Goal: Task Accomplishment & Management: Manage account settings

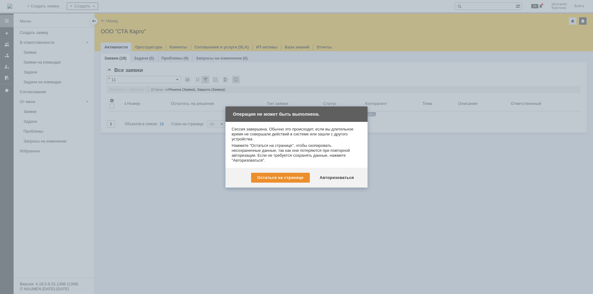
click at [330, 177] on div "Авторизоваться" at bounding box center [337, 178] width 47 height 10
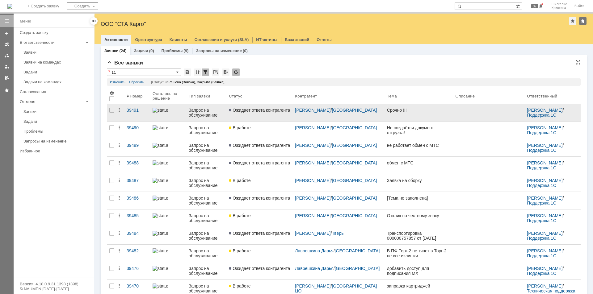
click at [257, 112] on span "Ожидает ответа контрагента" at bounding box center [259, 110] width 61 height 5
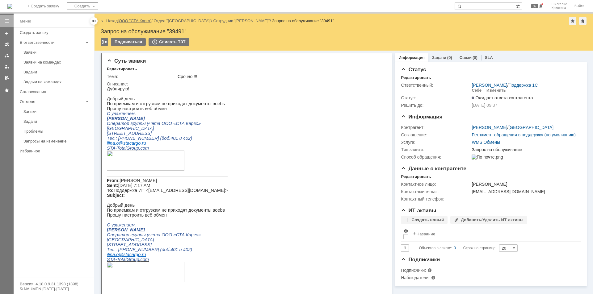
click at [131, 20] on link "ООО "СТА Карго"" at bounding box center [135, 21] width 33 height 5
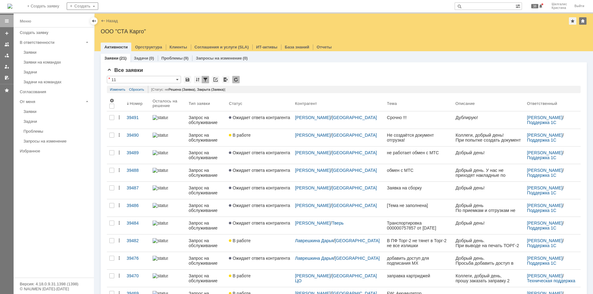
click at [258, 141] on link "В работе" at bounding box center [259, 137] width 66 height 17
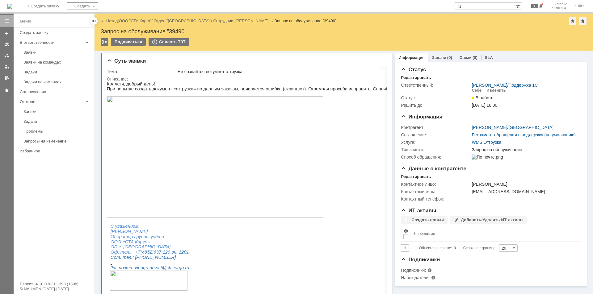
click at [167, 148] on img at bounding box center [215, 157] width 216 height 122
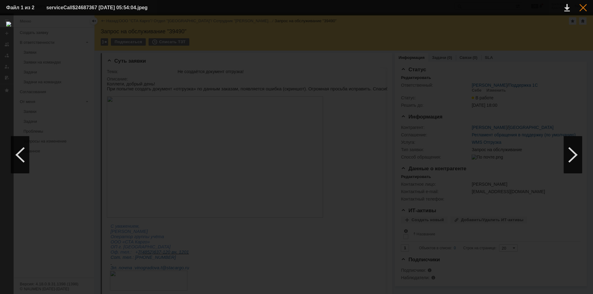
click at [582, 9] on div at bounding box center [583, 7] width 7 height 7
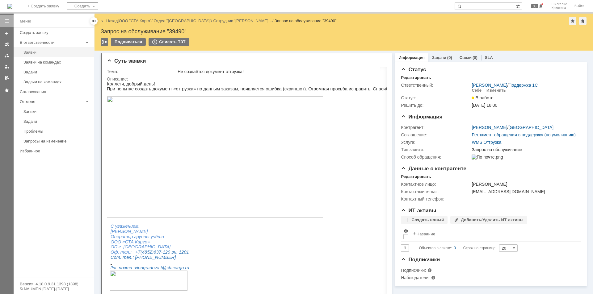
click at [36, 50] on link "Заявки" at bounding box center [57, 53] width 72 height 10
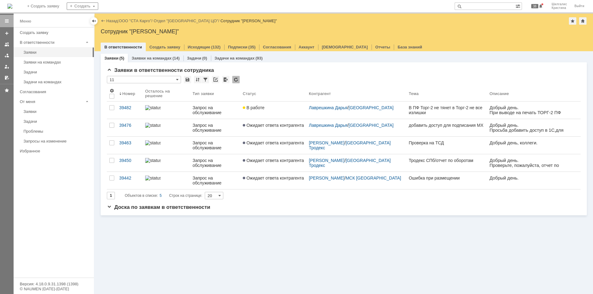
click at [274, 129] on link "Ожидает ответа контрагента" at bounding box center [273, 127] width 66 height 17
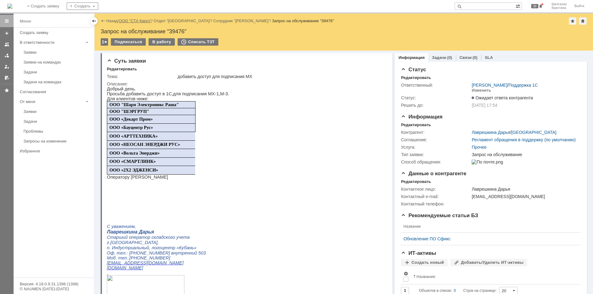
click at [130, 19] on link "ООО "СТА Карго"" at bounding box center [135, 21] width 33 height 5
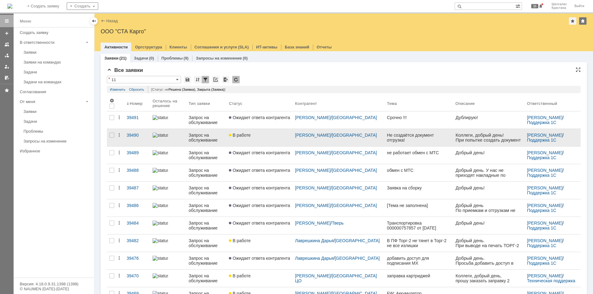
click at [261, 138] on link "В работе" at bounding box center [259, 137] width 66 height 17
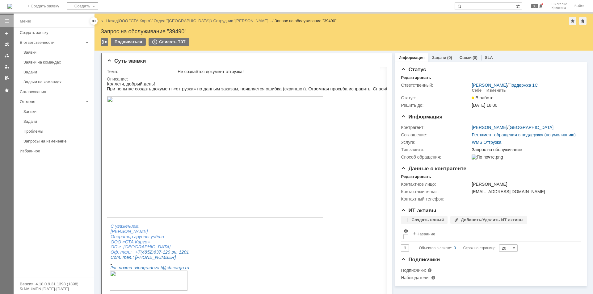
click at [191, 147] on img at bounding box center [215, 157] width 216 height 122
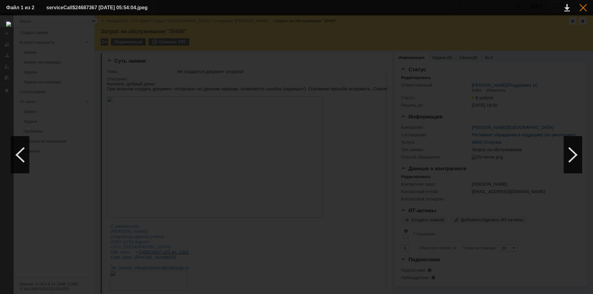
click at [584, 8] on div at bounding box center [583, 7] width 7 height 7
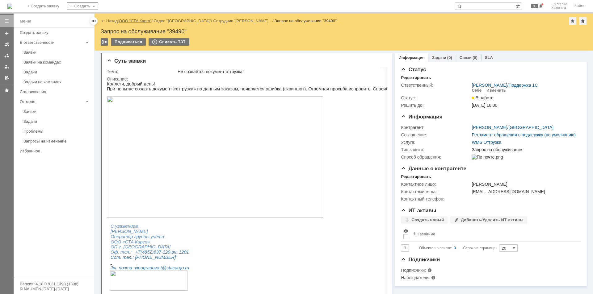
click at [136, 21] on link "ООО "СТА Карго"" at bounding box center [135, 21] width 33 height 5
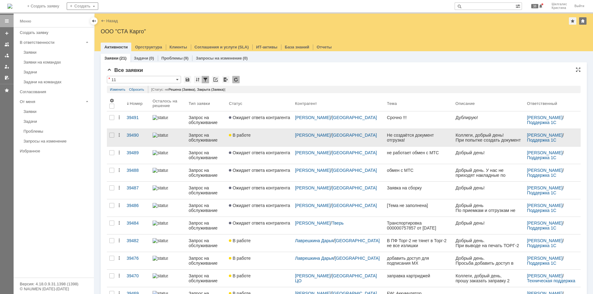
click at [256, 135] on div "В работе" at bounding box center [259, 135] width 61 height 5
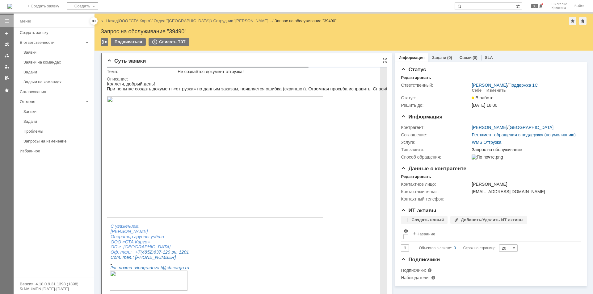
click at [222, 162] on img at bounding box center [215, 157] width 216 height 122
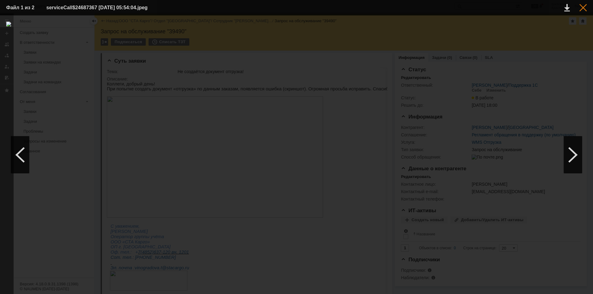
click at [586, 8] on div at bounding box center [583, 7] width 7 height 7
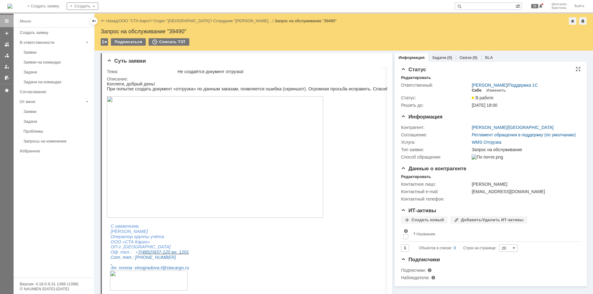
click at [475, 91] on div "Себе" at bounding box center [477, 90] width 10 height 5
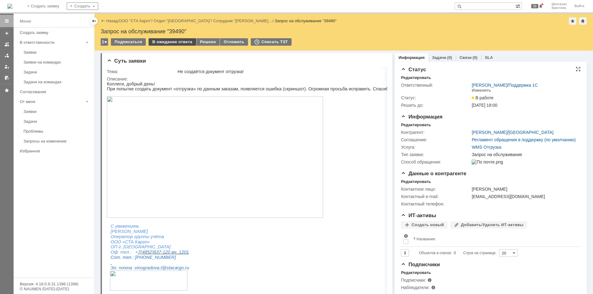
click at [163, 43] on div "В ожидание ответа" at bounding box center [172, 41] width 47 height 7
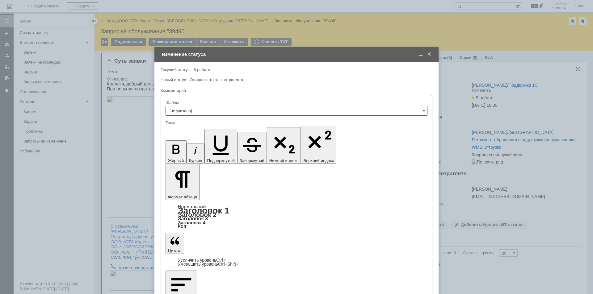
click at [204, 109] on input "[не указано]" at bounding box center [297, 111] width 262 height 10
click at [216, 104] on div "Шаблон" at bounding box center [296, 103] width 261 height 4
type input "[не указано]"
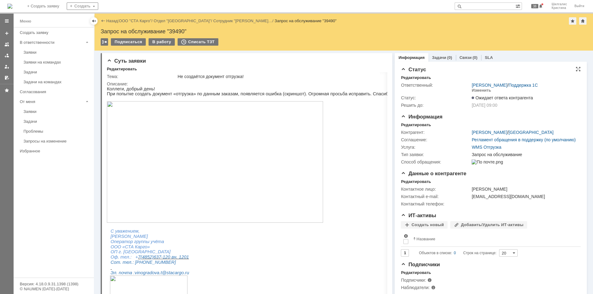
click at [144, 21] on link "ООО "СТА Карго"" at bounding box center [135, 21] width 33 height 5
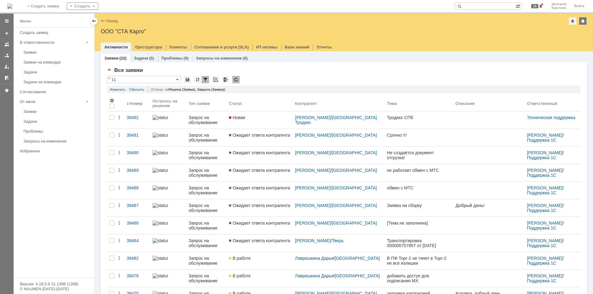
click at [245, 119] on span "Новая" at bounding box center [237, 117] width 16 height 5
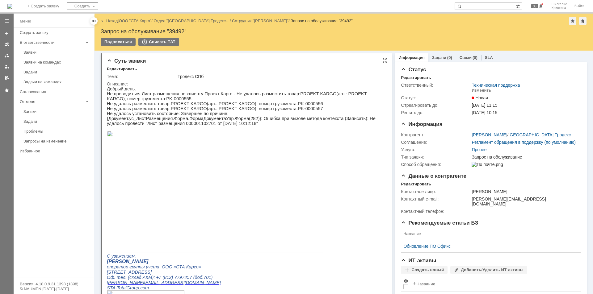
click at [278, 122] on p "Не удалось установить состояние: Завершен по причине: {Документ.ус_ЛистРазмещен…" at bounding box center [244, 118] width 275 height 15
click at [279, 121] on p "Не удалось установить состояние: Завершен по причине: {Документ.ус_ЛистРазмещен…" at bounding box center [244, 118] width 275 height 15
copy p "000001102701"
click at [161, 160] on img at bounding box center [215, 192] width 216 height 122
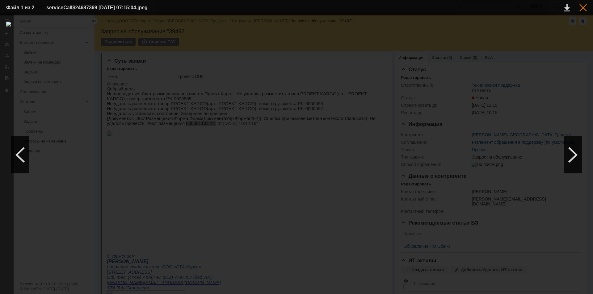
click at [585, 10] on div at bounding box center [583, 7] width 7 height 7
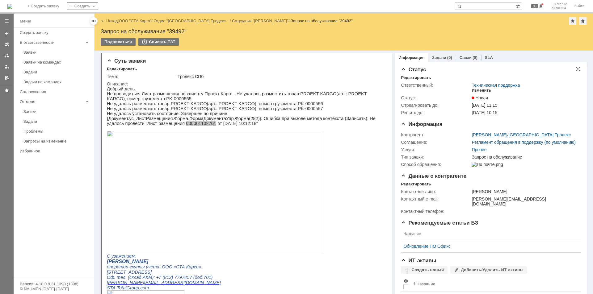
click at [482, 91] on div "Изменить" at bounding box center [481, 90] width 19 height 5
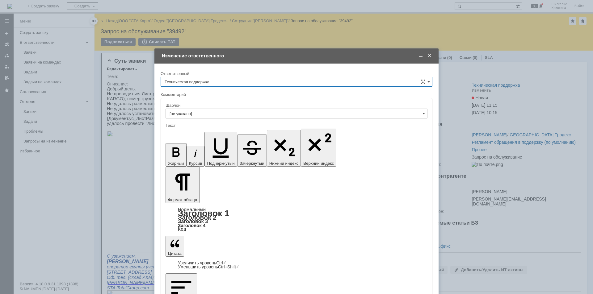
click at [204, 84] on input "Техническая поддержка" at bounding box center [297, 82] width 272 height 10
click at [198, 112] on span "[PERSON_NAME]" at bounding box center [297, 113] width 264 height 5
type input "[PERSON_NAME]"
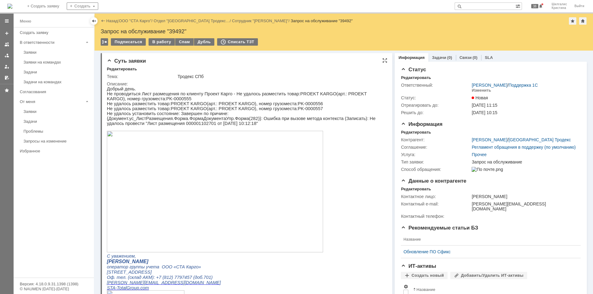
click at [193, 201] on img at bounding box center [215, 192] width 216 height 122
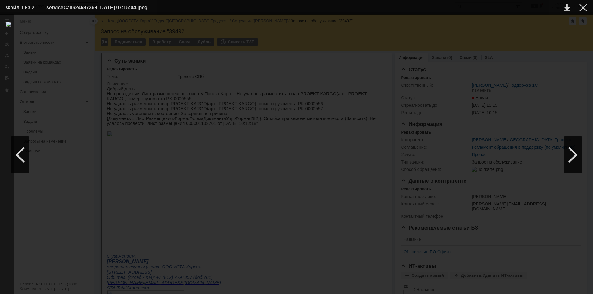
drag, startPoint x: 542, startPoint y: 56, endPoint x: 538, endPoint y: 57, distance: 3.5
click at [541, 56] on div at bounding box center [296, 155] width 581 height 267
click at [582, 4] on div at bounding box center [583, 7] width 7 height 7
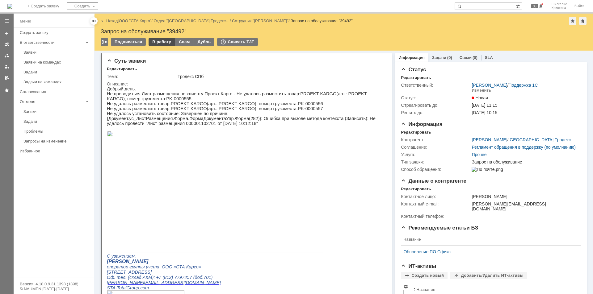
click at [165, 44] on div "В работу" at bounding box center [162, 41] width 26 height 7
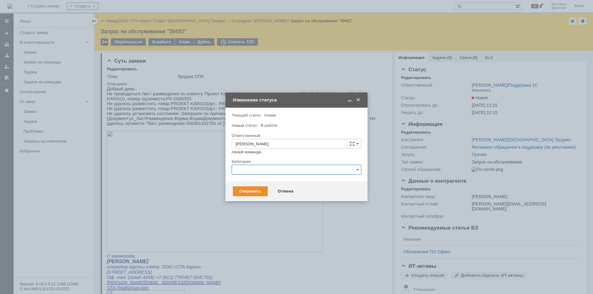
click at [264, 169] on input "text" at bounding box center [297, 170] width 130 height 10
click at [262, 210] on span "Консультация пользователя" at bounding box center [297, 211] width 122 height 5
type input "Консультация пользователя"
click at [256, 192] on div "Сохранить" at bounding box center [250, 192] width 35 height 10
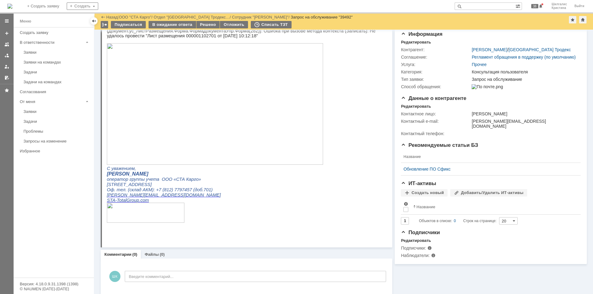
scroll to position [67, 0]
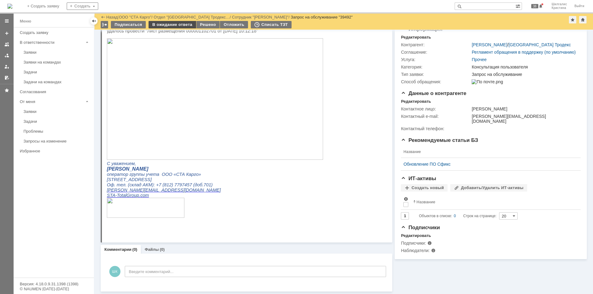
click at [175, 22] on div "В ожидание ответа" at bounding box center [172, 24] width 47 height 7
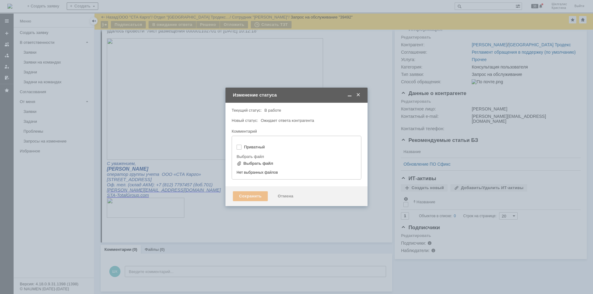
type input "[не указано]"
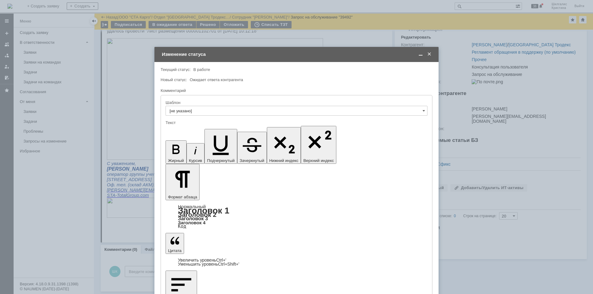
scroll to position [0, 0]
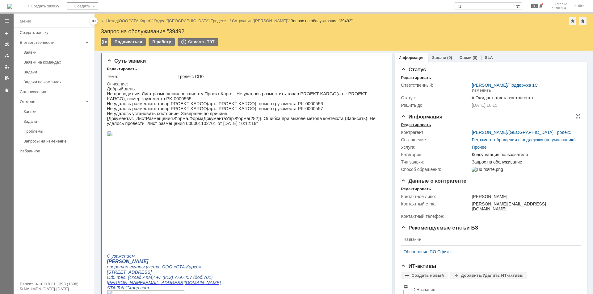
click at [419, 126] on div "Редактировать" at bounding box center [416, 125] width 30 height 5
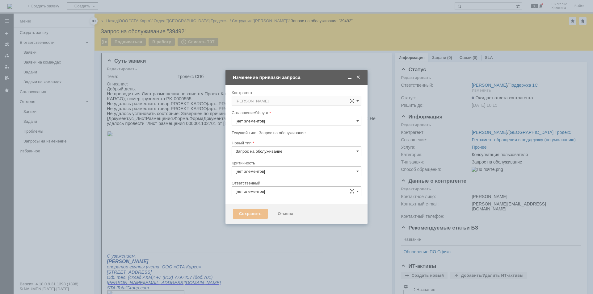
type input "3. Низкая"
type input "[PERSON_NAME]"
type input "Прочее"
type input "Консультация пользователя"
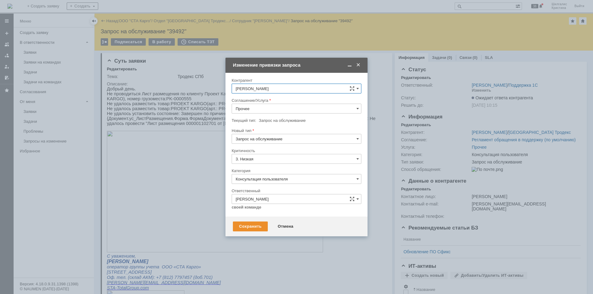
click at [253, 111] on input "Прочее" at bounding box center [297, 109] width 130 height 10
click at [274, 142] on span "WMS Размещение" at bounding box center [297, 142] width 122 height 5
type input "WMS Размещение"
click at [257, 228] on div "Сохранить" at bounding box center [250, 227] width 35 height 10
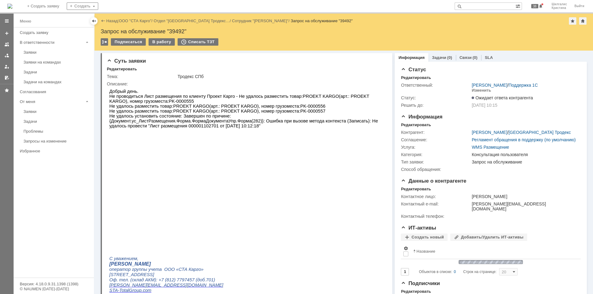
scroll to position [0, 0]
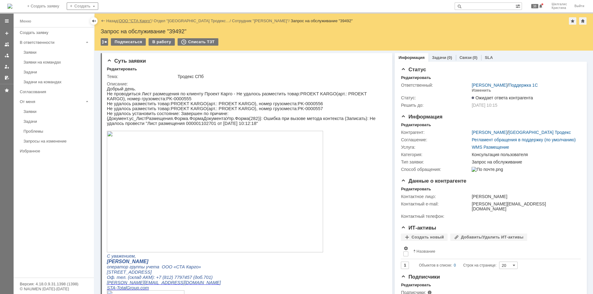
click at [139, 19] on link "ООО "СТА Карго"" at bounding box center [135, 21] width 33 height 5
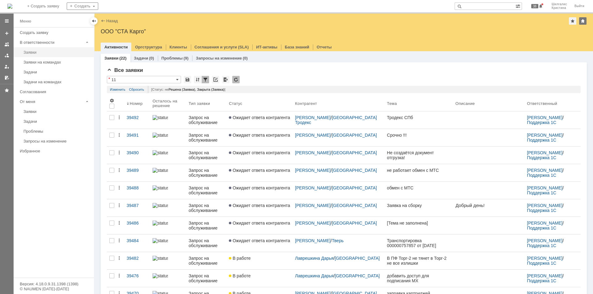
click at [32, 53] on div "Заявки" at bounding box center [56, 52] width 67 height 5
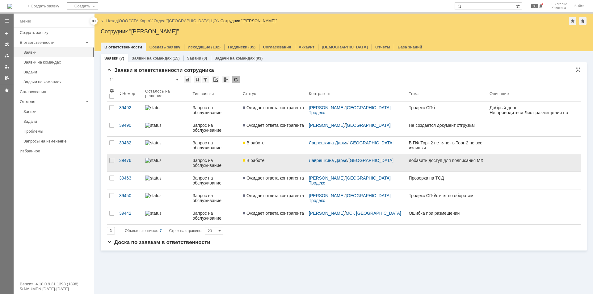
click at [259, 164] on link "В работе" at bounding box center [273, 162] width 66 height 17
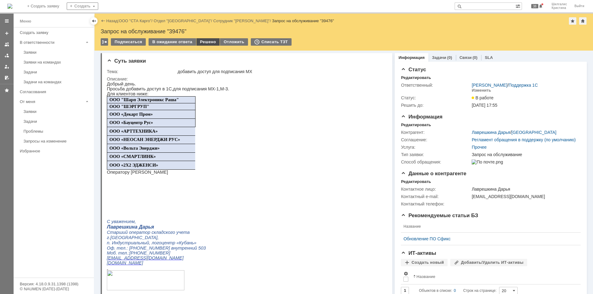
click at [211, 43] on div "Решено" at bounding box center [207, 41] width 23 height 7
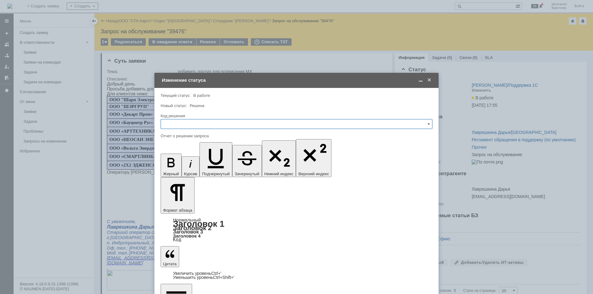
click at [206, 123] on input "text" at bounding box center [297, 124] width 272 height 10
drag, startPoint x: 187, startPoint y: 202, endPoint x: 188, endPoint y: 197, distance: 5.4
click at [187, 202] on div "Решено" at bounding box center [296, 207] width 271 height 10
type input "Решено"
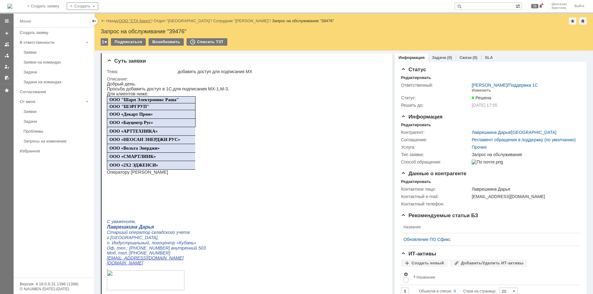
click at [128, 21] on link "ООО "СТА Карго"" at bounding box center [135, 21] width 33 height 5
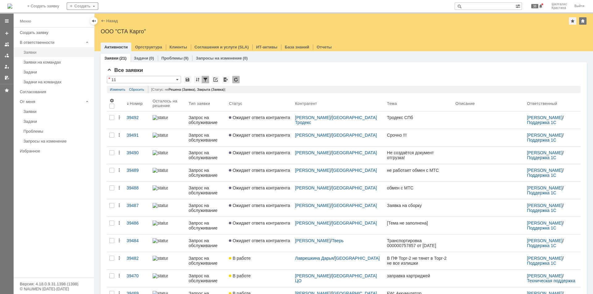
click at [38, 50] on div "Заявки" at bounding box center [56, 52] width 67 height 5
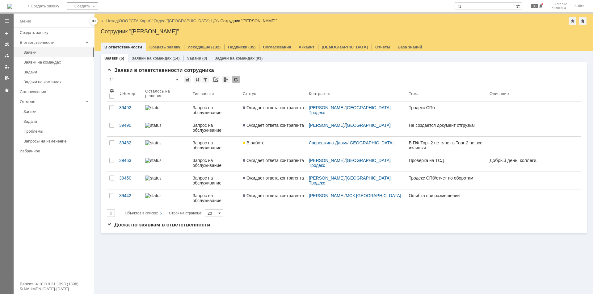
click at [281, 247] on div "Заявки (6) Заявки на командах (14) Задачи (0) Задачи на командах (93) Заявки в …" at bounding box center [344, 172] width 499 height 243
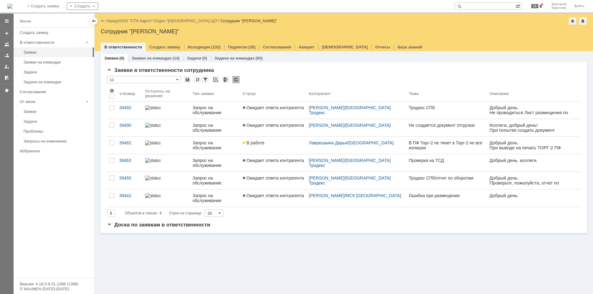
click at [142, 20] on link "ООО "СТА Карго"" at bounding box center [135, 21] width 33 height 5
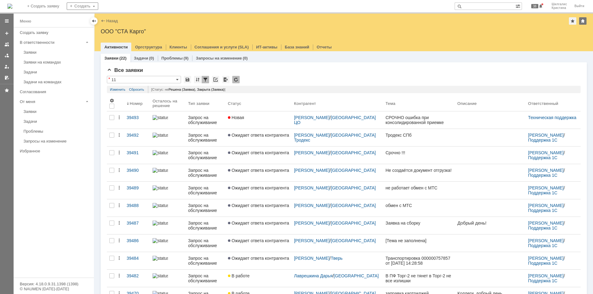
click at [255, 121] on link "Новая" at bounding box center [258, 120] width 66 height 17
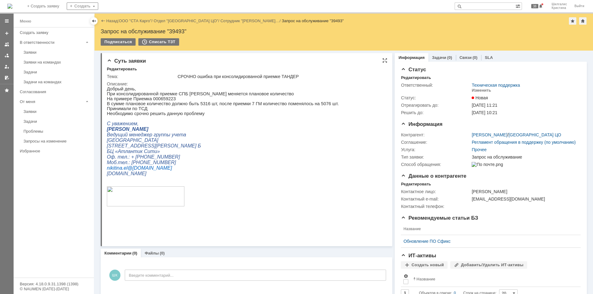
click at [160, 100] on p "На примере Приемка 000659223" at bounding box center [223, 98] width 232 height 5
copy p "000659223"
click at [161, 99] on p "На примере Приемка 000659223" at bounding box center [223, 98] width 232 height 5
click at [162, 100] on p "На примере Приемка 000659223" at bounding box center [223, 98] width 232 height 5
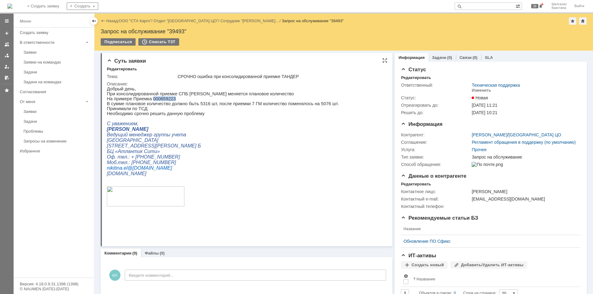
click at [162, 100] on p "На примере Приемка 000659223" at bounding box center [223, 98] width 232 height 5
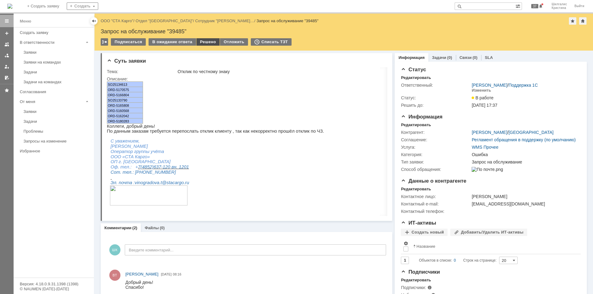
click at [207, 40] on div "Решено" at bounding box center [207, 41] width 23 height 7
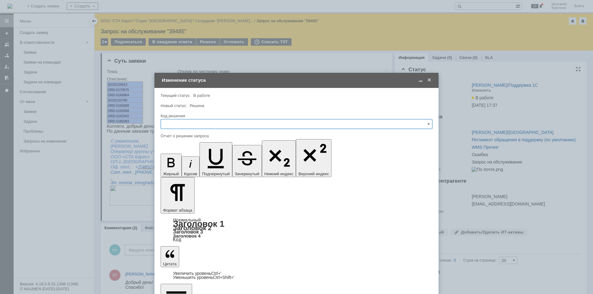
click at [430, 79] on span at bounding box center [429, 81] width 6 height 6
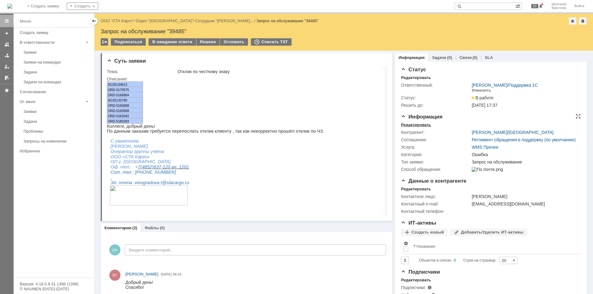
click at [424, 124] on div "Редактировать" at bounding box center [416, 125] width 30 height 5
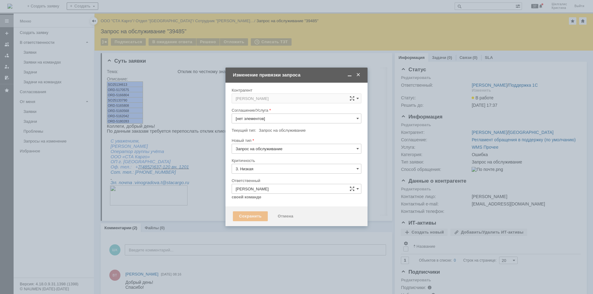
type input "WMS Прочее"
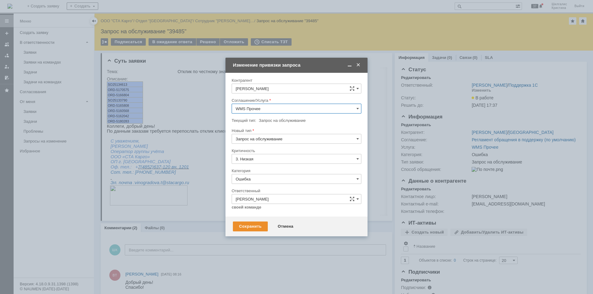
click at [254, 182] on input "Ошибка" at bounding box center [297, 179] width 130 height 10
click at [277, 216] on div "Консультация пользователя" at bounding box center [296, 221] width 129 height 10
type input "Консультация пользователя"
click at [251, 225] on div "Сохранить" at bounding box center [250, 227] width 35 height 10
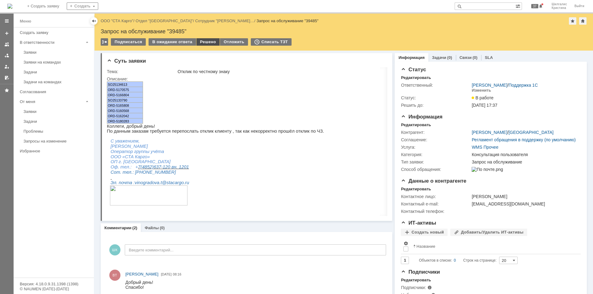
click at [209, 42] on div "Решено" at bounding box center [207, 41] width 23 height 7
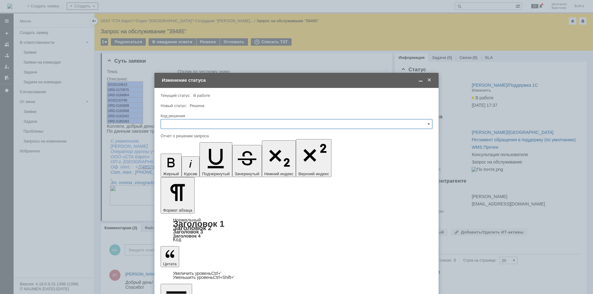
click at [207, 120] on input "text" at bounding box center [297, 124] width 272 height 10
drag, startPoint x: 191, startPoint y: 207, endPoint x: 191, endPoint y: 203, distance: 4.0
click at [192, 207] on span "Решено" at bounding box center [297, 206] width 264 height 5
type input "Решено"
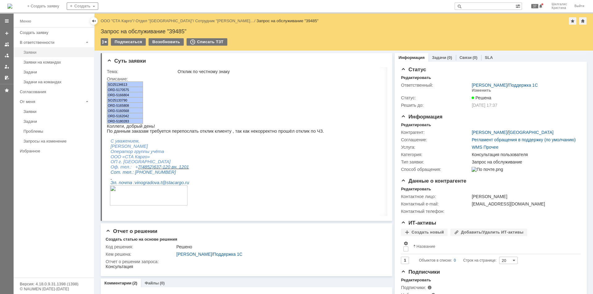
click at [45, 48] on link "Заявки" at bounding box center [57, 53] width 72 height 10
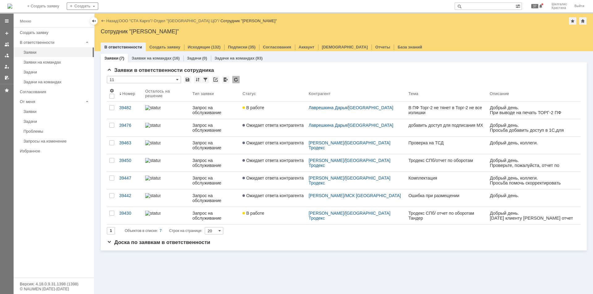
click at [285, 221] on link "В работе" at bounding box center [273, 215] width 66 height 17
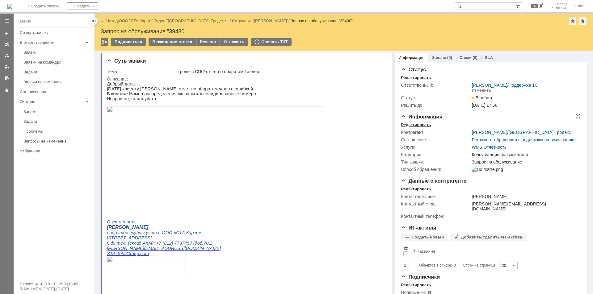
click at [418, 125] on div "Редактировать" at bounding box center [416, 125] width 30 height 5
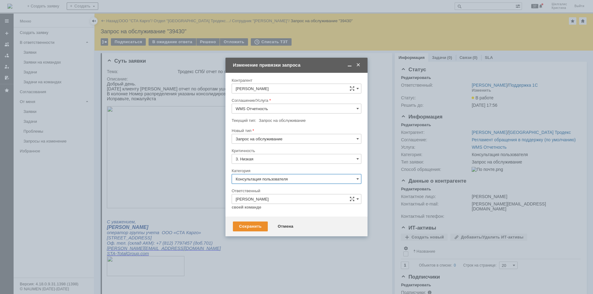
click at [255, 178] on input "Консультация пользователя" at bounding box center [297, 179] width 130 height 10
click at [257, 210] on span "Изменение" at bounding box center [297, 211] width 122 height 5
type input "Изменение"
click at [251, 227] on div "Сохранить" at bounding box center [250, 227] width 35 height 10
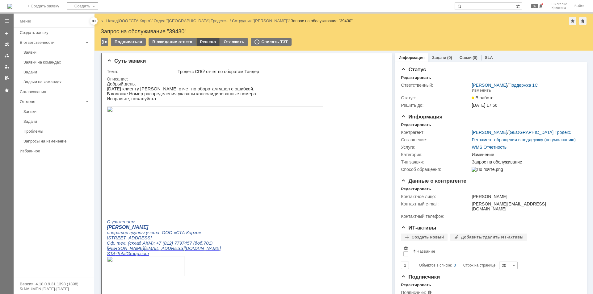
click at [201, 44] on div "Решено" at bounding box center [207, 41] width 23 height 7
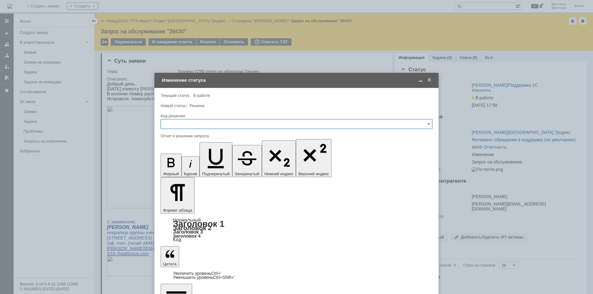
click at [189, 127] on input "text" at bounding box center [297, 124] width 272 height 10
click at [194, 203] on div "Решено" at bounding box center [296, 207] width 271 height 10
type input "Решено"
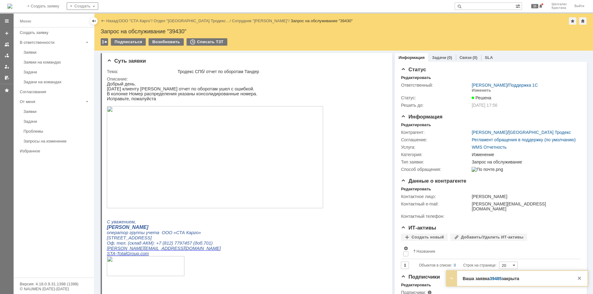
click at [53, 53] on div "Заявки" at bounding box center [56, 52] width 67 height 5
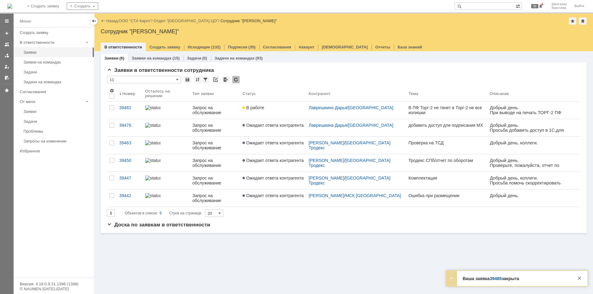
click at [494, 278] on link "39485" at bounding box center [496, 278] width 12 height 5
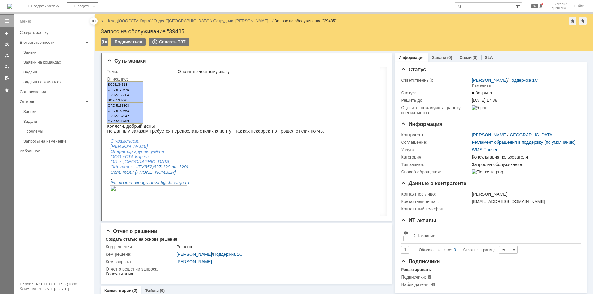
click at [40, 48] on link "Заявки" at bounding box center [57, 53] width 72 height 10
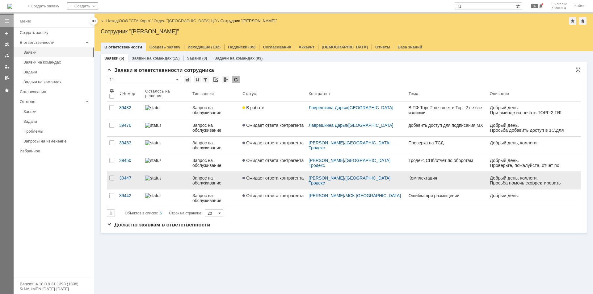
click at [263, 179] on span "Ожидает ответа контрагента" at bounding box center [272, 178] width 61 height 5
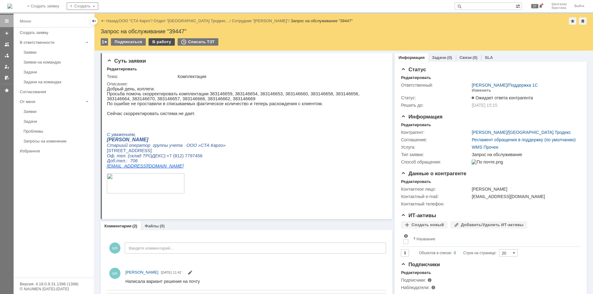
click at [160, 44] on div "В работу" at bounding box center [162, 41] width 26 height 7
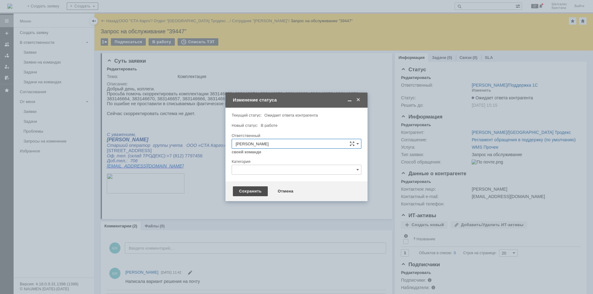
click at [251, 193] on div "Сохранить" at bounding box center [250, 192] width 35 height 10
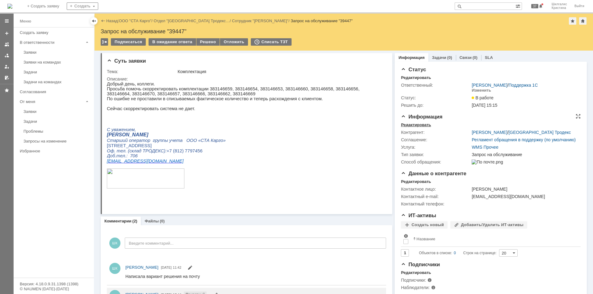
click at [423, 124] on div "Редактировать" at bounding box center [416, 125] width 30 height 5
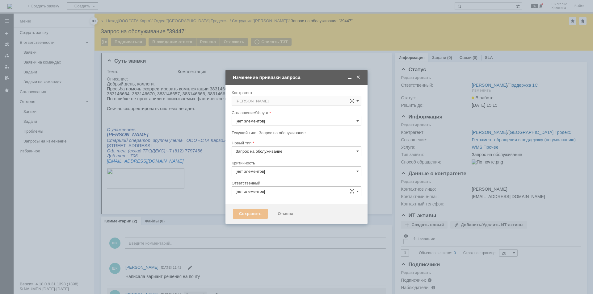
type input "3. Низкая"
type input "[не указано]"
type input "[PERSON_NAME]"
type input "WMS Прочее"
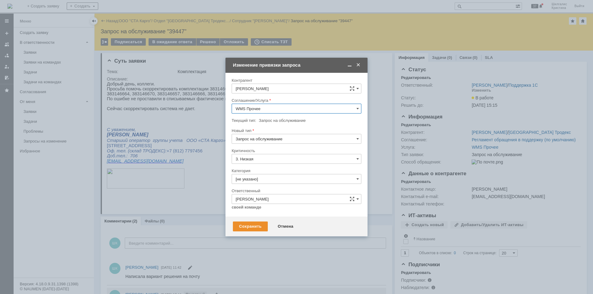
click at [256, 180] on input "[не указано]" at bounding box center [297, 179] width 130 height 10
click at [254, 229] on span "Ошибка" at bounding box center [297, 231] width 122 height 5
type input "Ошибка"
click at [253, 229] on div "Сохранить" at bounding box center [250, 227] width 35 height 10
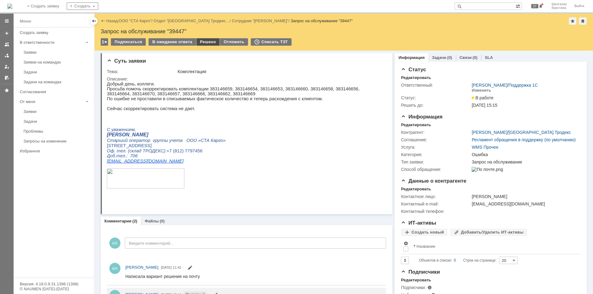
click at [202, 43] on div "Решено" at bounding box center [207, 41] width 23 height 7
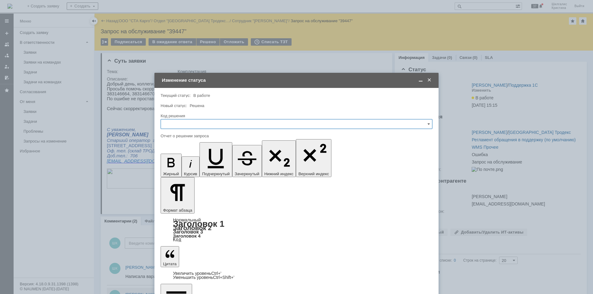
drag, startPoint x: 189, startPoint y: 122, endPoint x: 190, endPoint y: 125, distance: 3.5
click at [190, 125] on input "text" at bounding box center [297, 124] width 272 height 10
click at [177, 207] on span "Решено" at bounding box center [297, 206] width 264 height 5
type input "Решено"
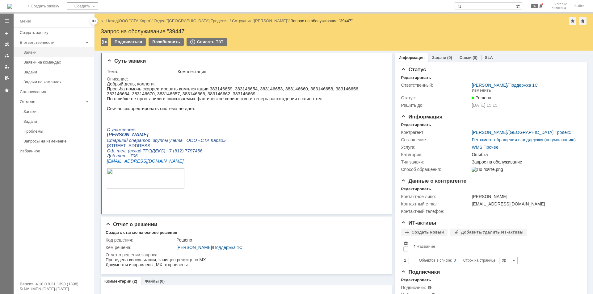
click at [34, 55] on link "Заявки" at bounding box center [57, 53] width 72 height 10
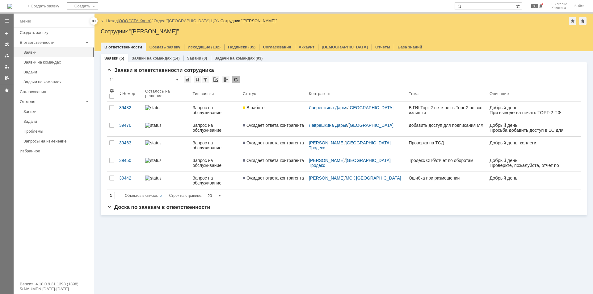
click at [128, 21] on link "ООО "СТА Карго"" at bounding box center [135, 21] width 33 height 5
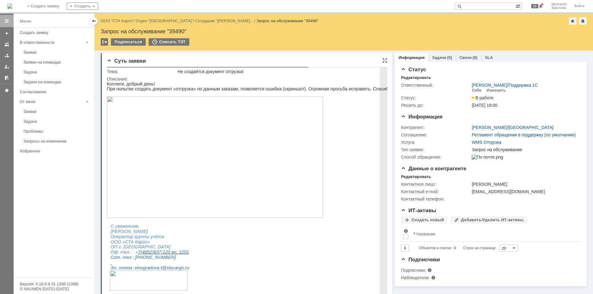
click at [221, 139] on img at bounding box center [215, 157] width 216 height 122
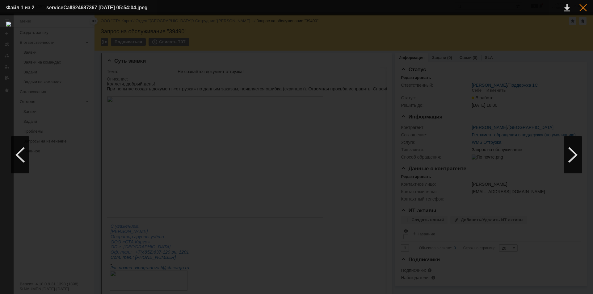
click at [585, 9] on div at bounding box center [583, 7] width 7 height 7
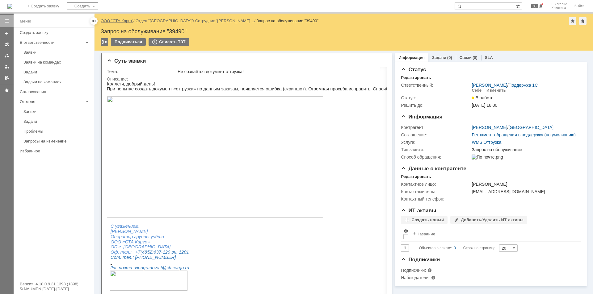
click at [118, 20] on link "ООО "СТА Карго"" at bounding box center [117, 21] width 33 height 5
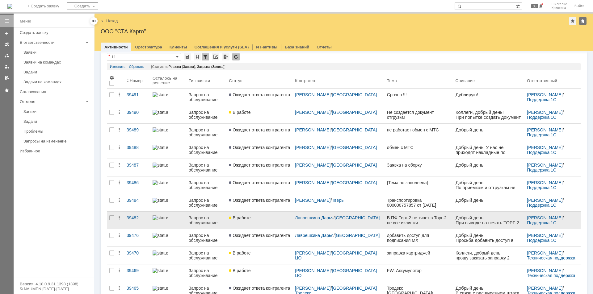
scroll to position [31, 0]
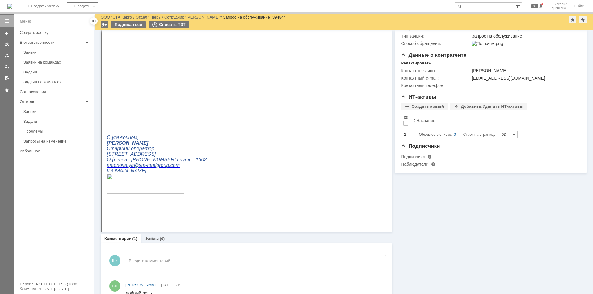
scroll to position [123, 0]
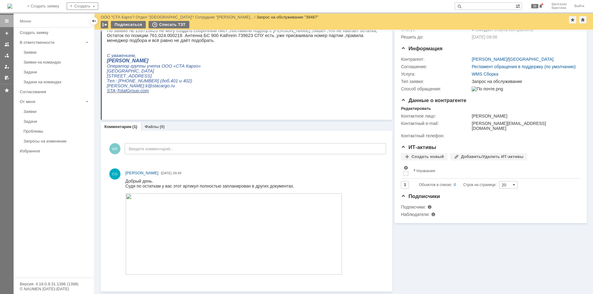
scroll to position [48, 0]
click at [179, 205] on img at bounding box center [233, 234] width 217 height 81
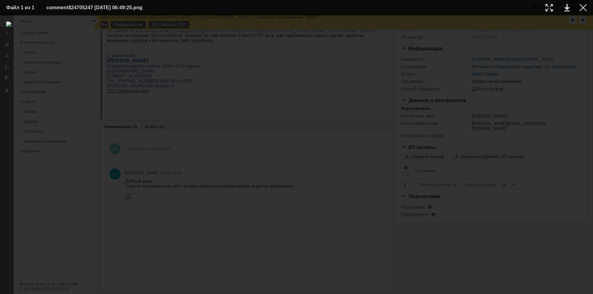
click at [584, 5] on div at bounding box center [583, 7] width 7 height 7
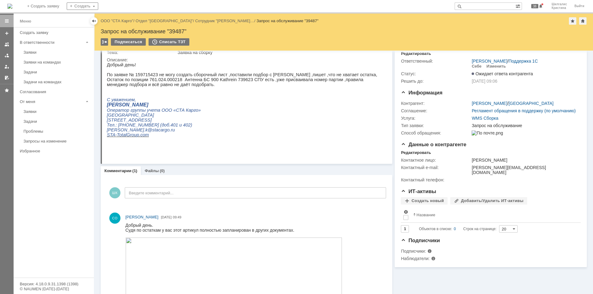
scroll to position [0, 0]
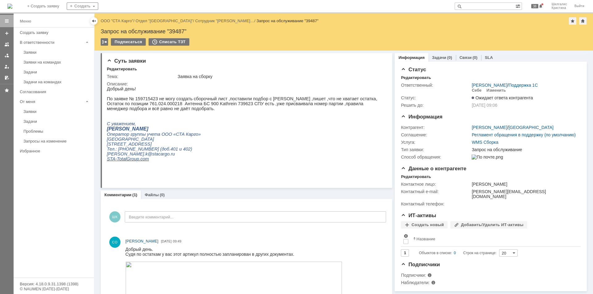
click at [124, 22] on link "ООО "СТА Карго"" at bounding box center [117, 21] width 33 height 5
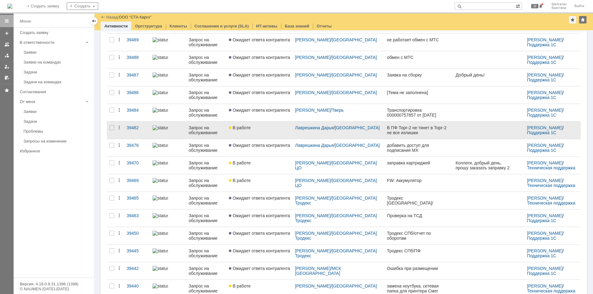
scroll to position [93, 0]
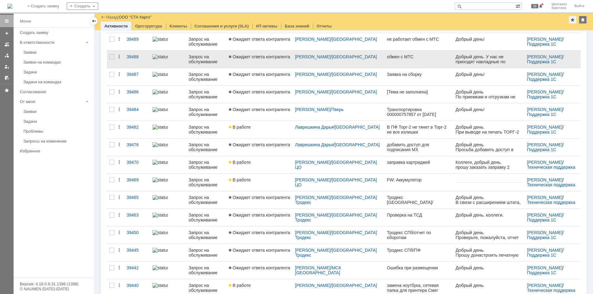
click at [251, 59] on span "Ожидает ответа контрагента" at bounding box center [259, 56] width 61 height 5
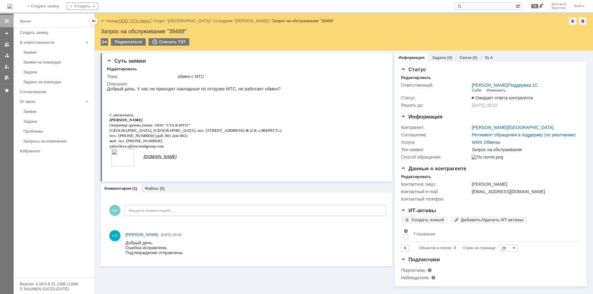
click at [140, 22] on link "ООО "СТА Карго"" at bounding box center [135, 21] width 33 height 5
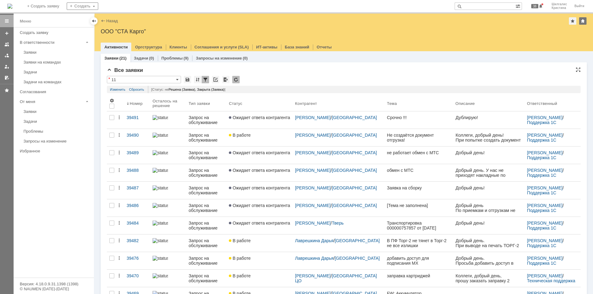
click at [263, 89] on div "[Статус: не Решена (Заявка), Закрыта (Заявка) ]" at bounding box center [363, 89] width 430 height 7
